Goal: Obtain resource: Download file/media

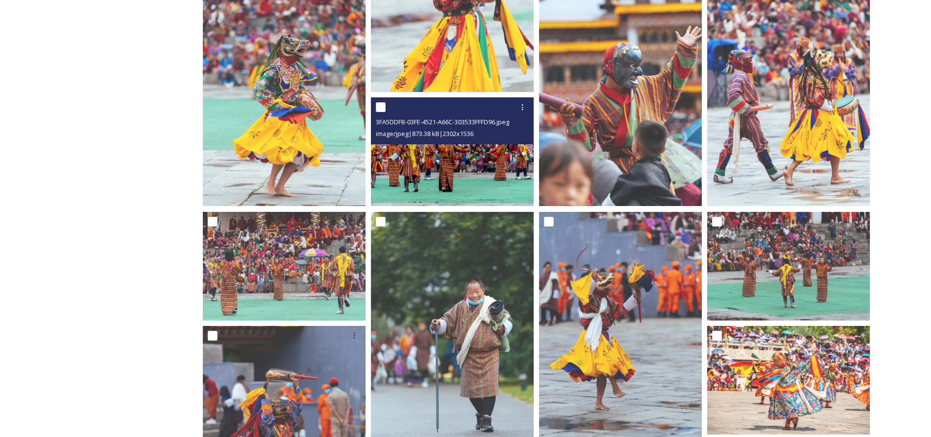
scroll to position [684, 0]
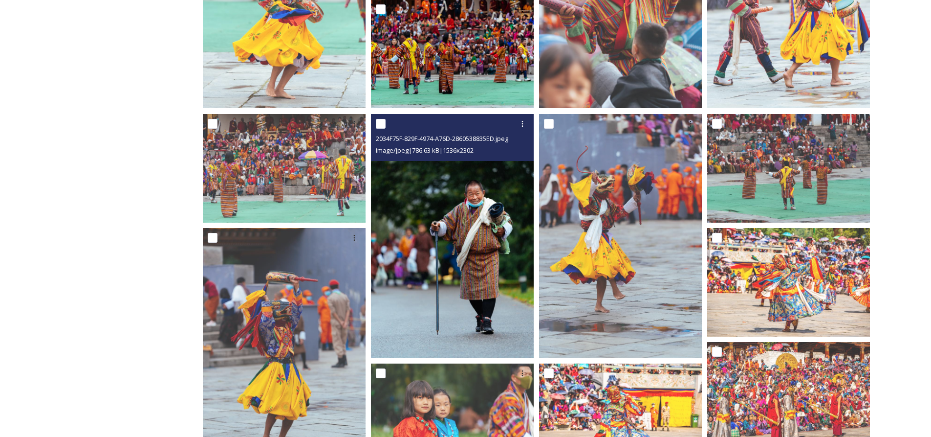
click at [460, 219] on img at bounding box center [452, 236] width 163 height 244
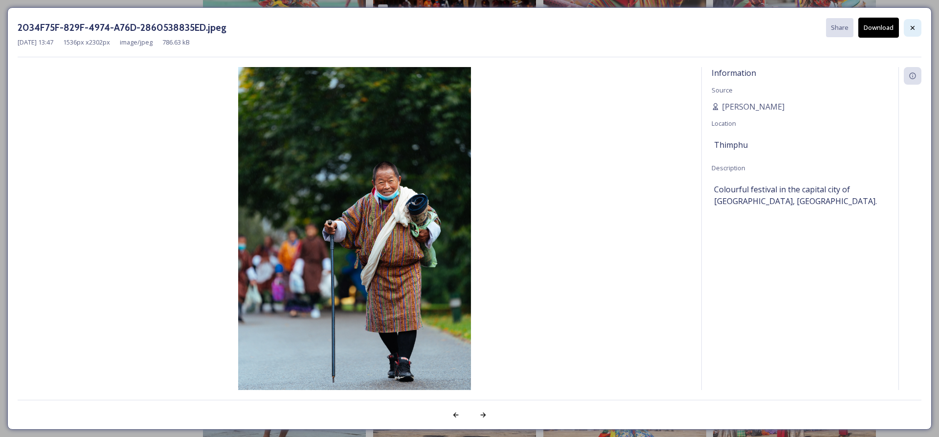
click at [907, 24] on div at bounding box center [912, 28] width 18 height 18
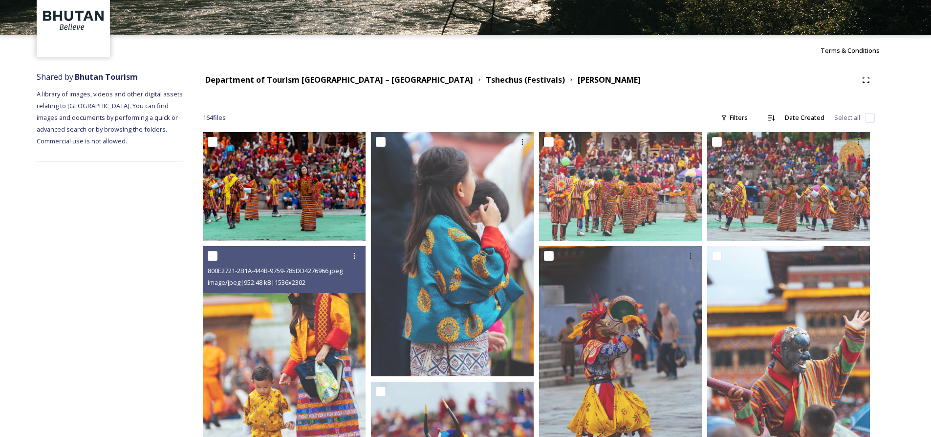
scroll to position [0, 0]
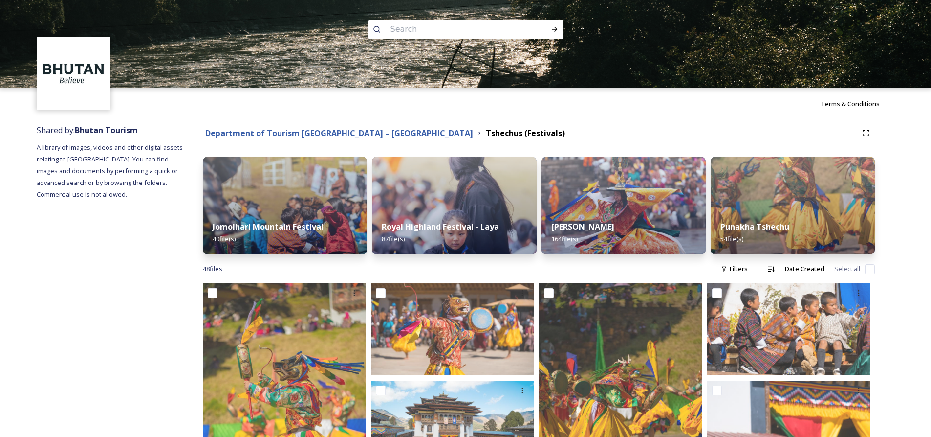
click at [261, 130] on strong "Department of Tourism [GEOGRAPHIC_DATA] – [GEOGRAPHIC_DATA]" at bounding box center [339, 133] width 268 height 11
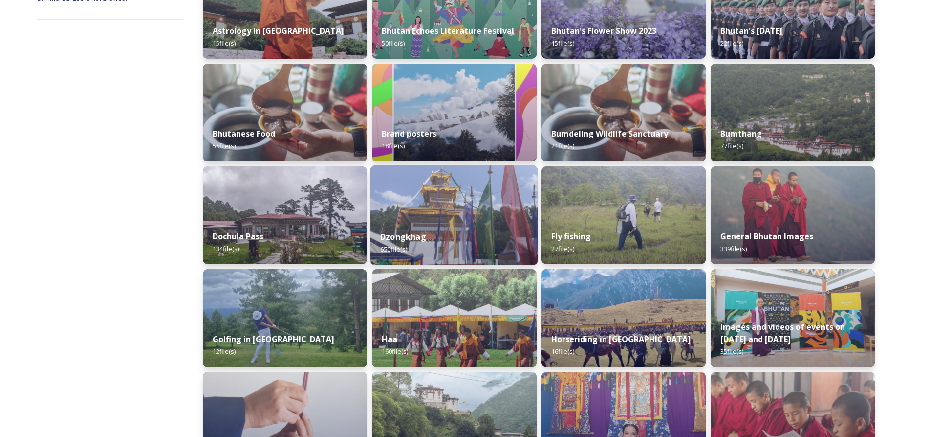
scroll to position [293, 0]
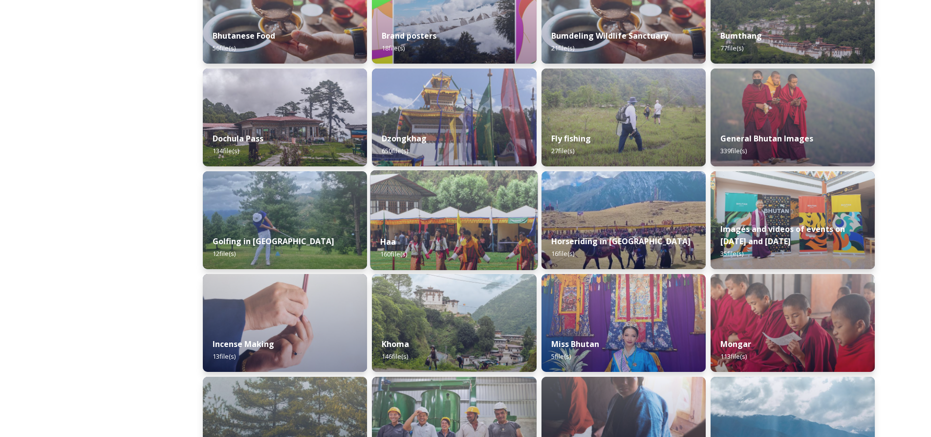
click at [446, 219] on img at bounding box center [455, 220] width 168 height 100
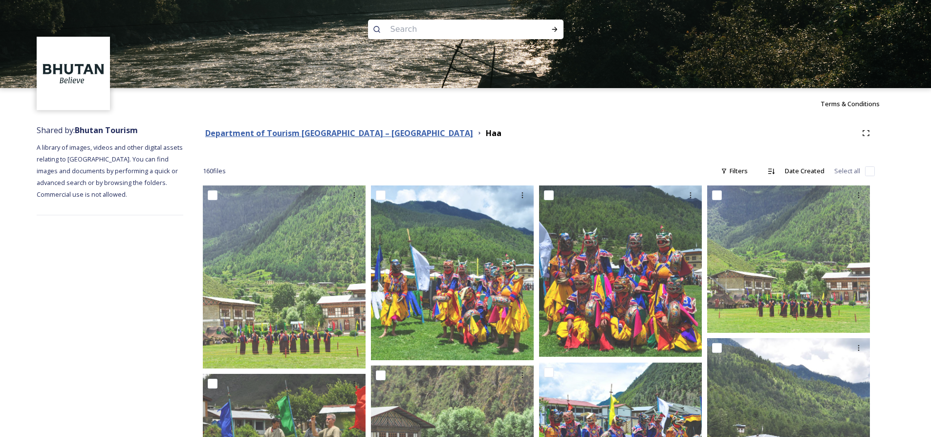
click at [251, 133] on strong "Department of Tourism [GEOGRAPHIC_DATA] – [GEOGRAPHIC_DATA]" at bounding box center [339, 133] width 268 height 11
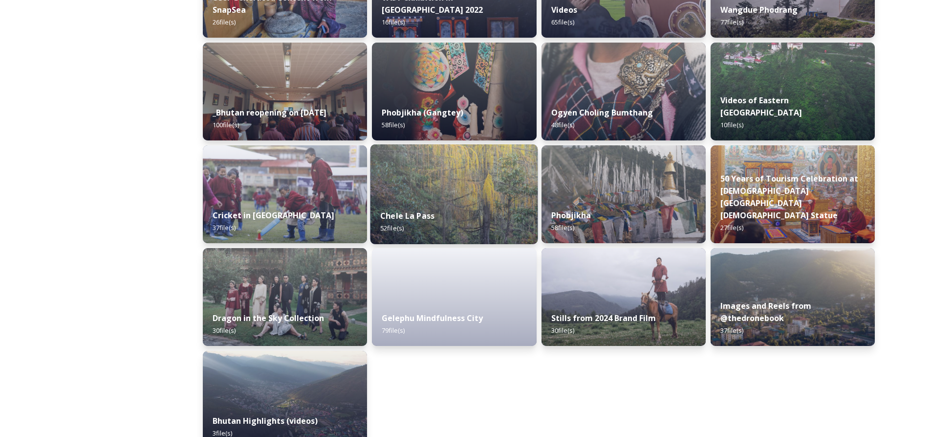
scroll to position [1162, 0]
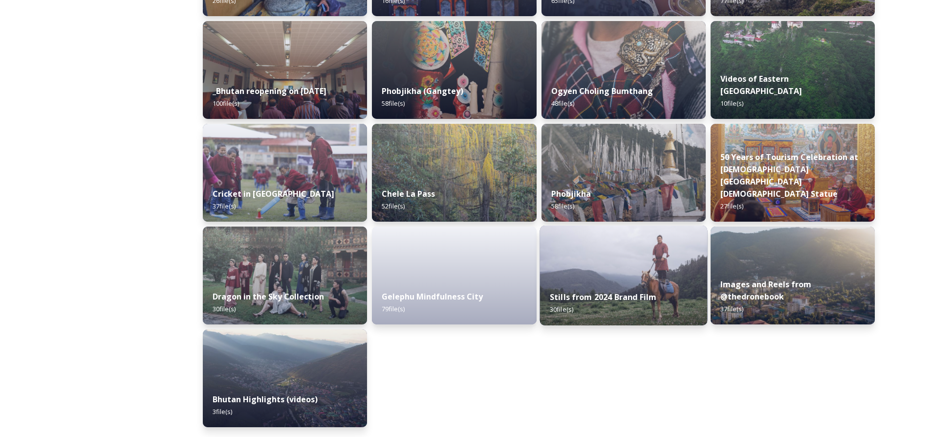
click at [649, 290] on div "Stills from 2024 Brand Film 30 file(s)" at bounding box center [624, 303] width 168 height 44
